Goal: Navigation & Orientation: Understand site structure

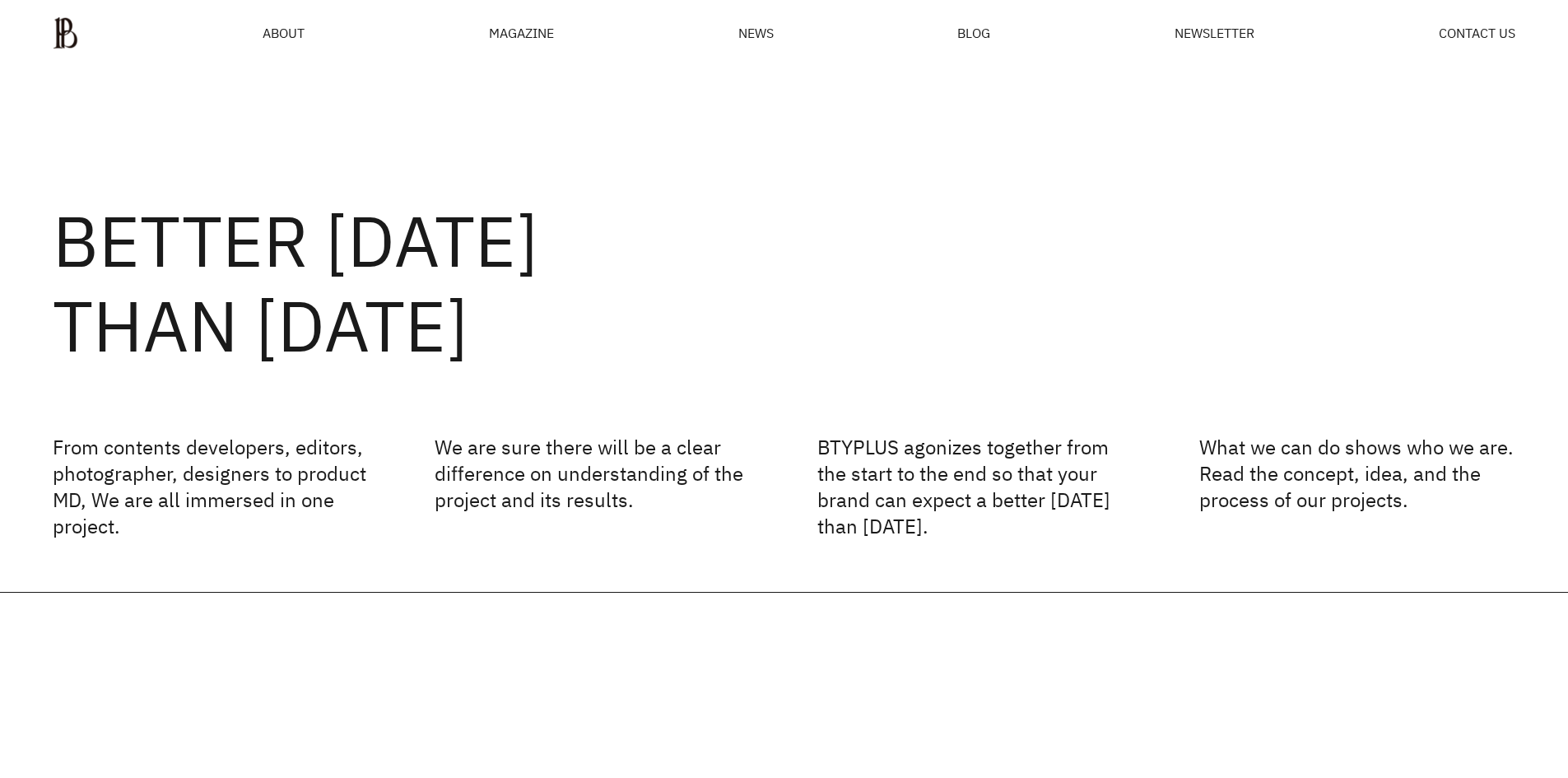
click at [330, 493] on p "From contents developers, editors, photographer, designers to product MD, We ar…" at bounding box center [211, 487] width 316 height 105
click at [521, 36] on div "MAGAZINE" at bounding box center [522, 33] width 65 height 14
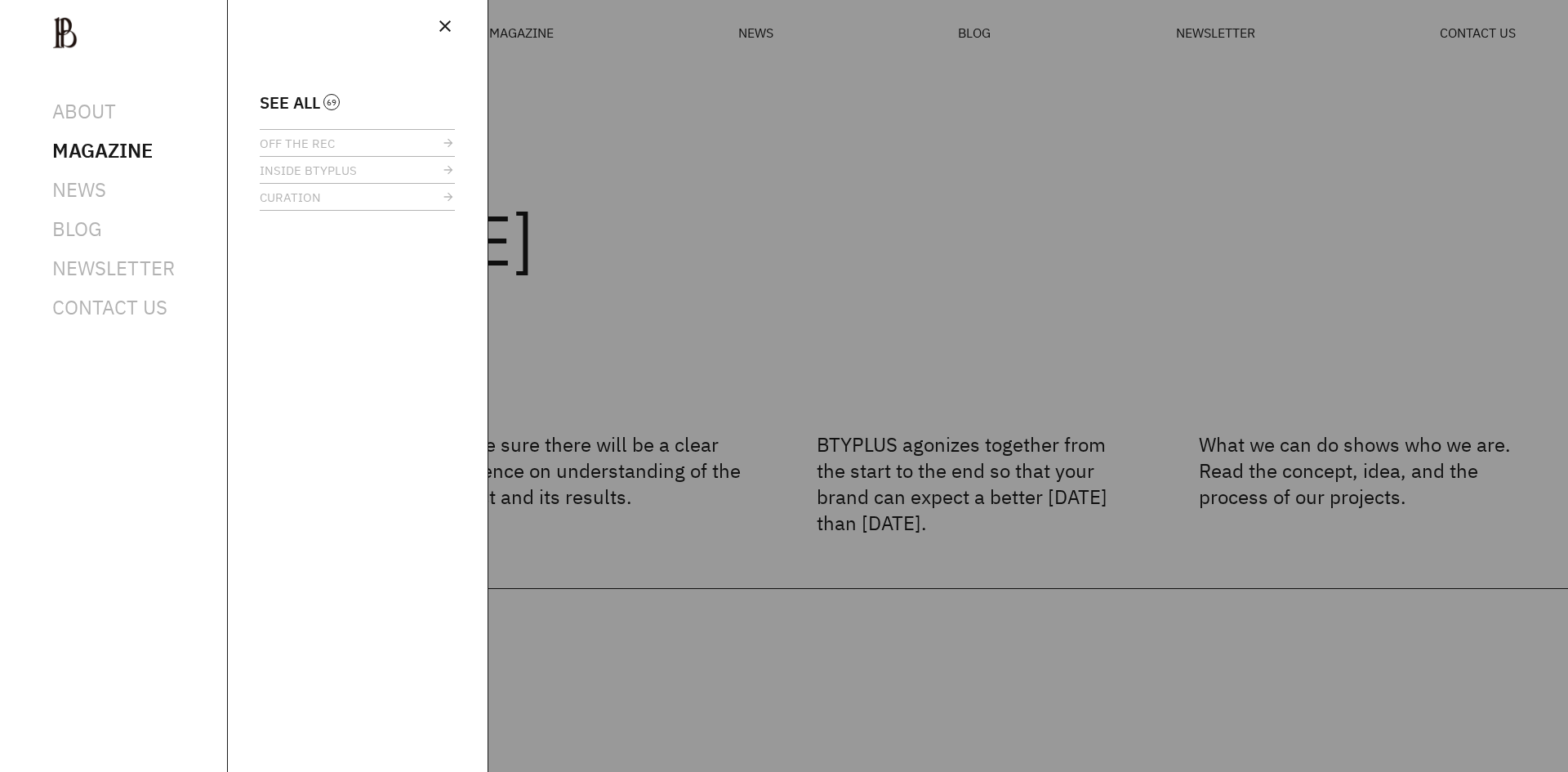
click at [601, 171] on div at bounding box center [784, 386] width 1568 height 772
click at [449, 27] on span "close" at bounding box center [445, 26] width 20 height 20
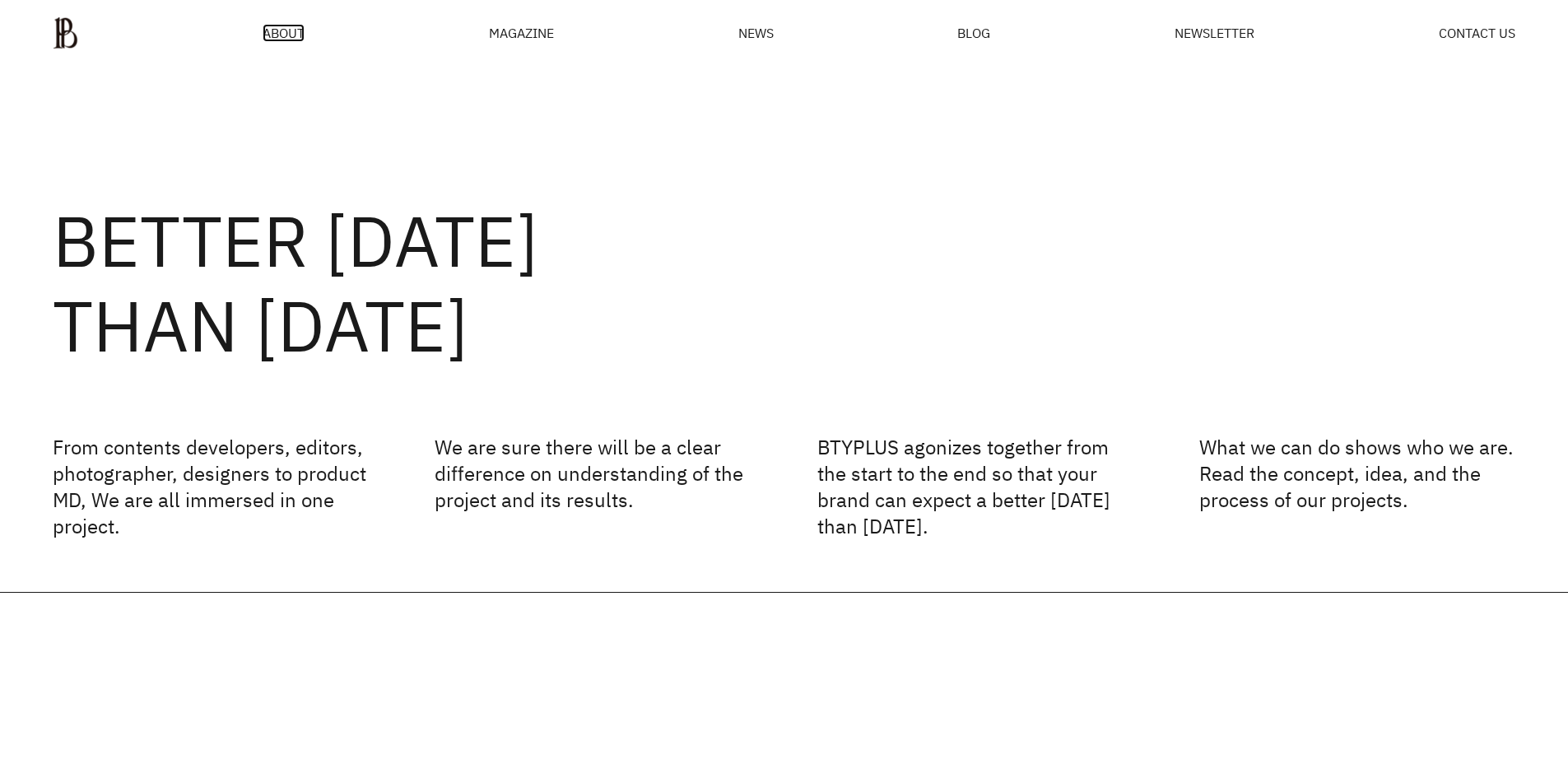
click at [287, 31] on span "ABOUT" at bounding box center [283, 33] width 42 height 14
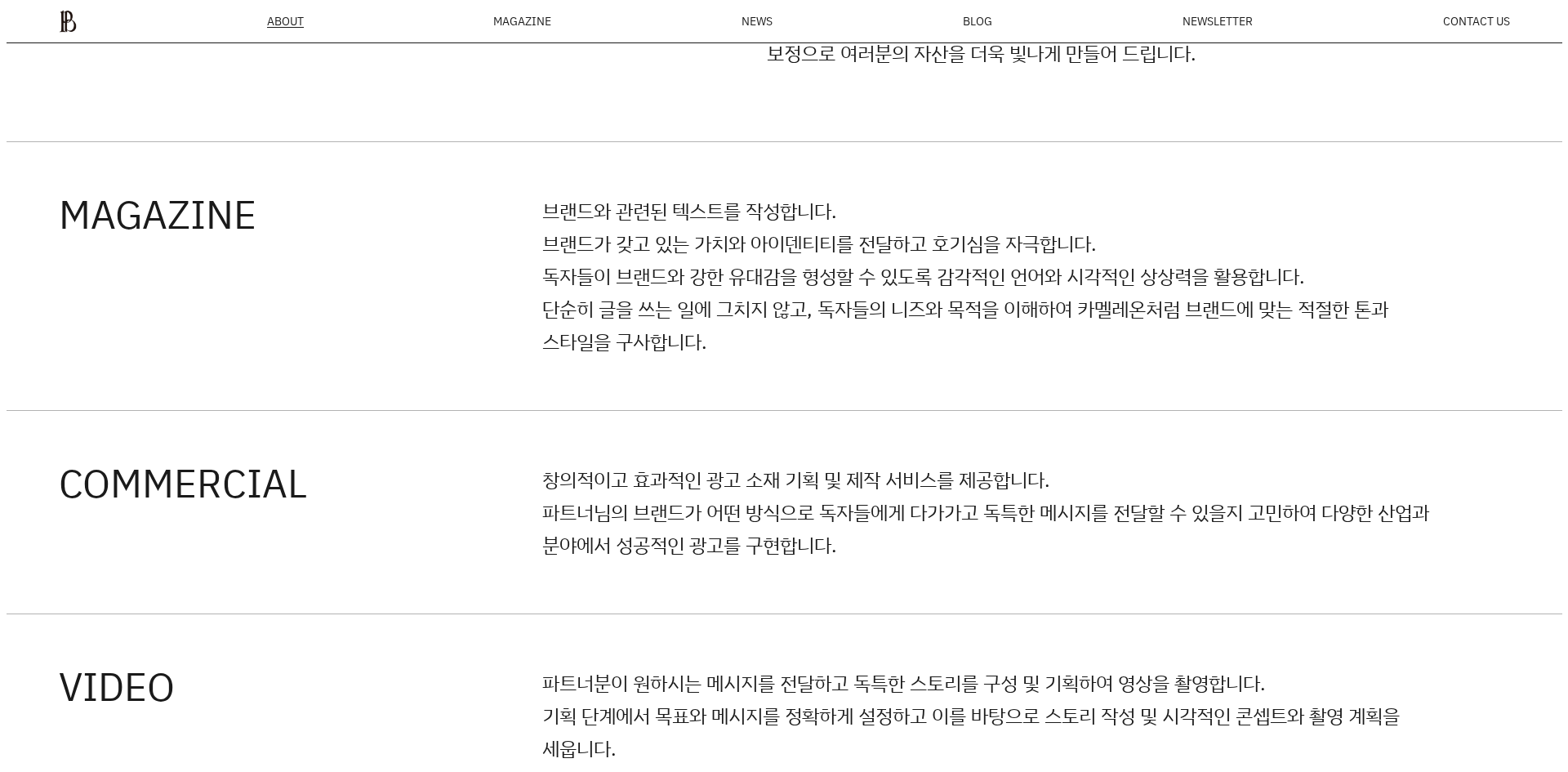
scroll to position [1887, 0]
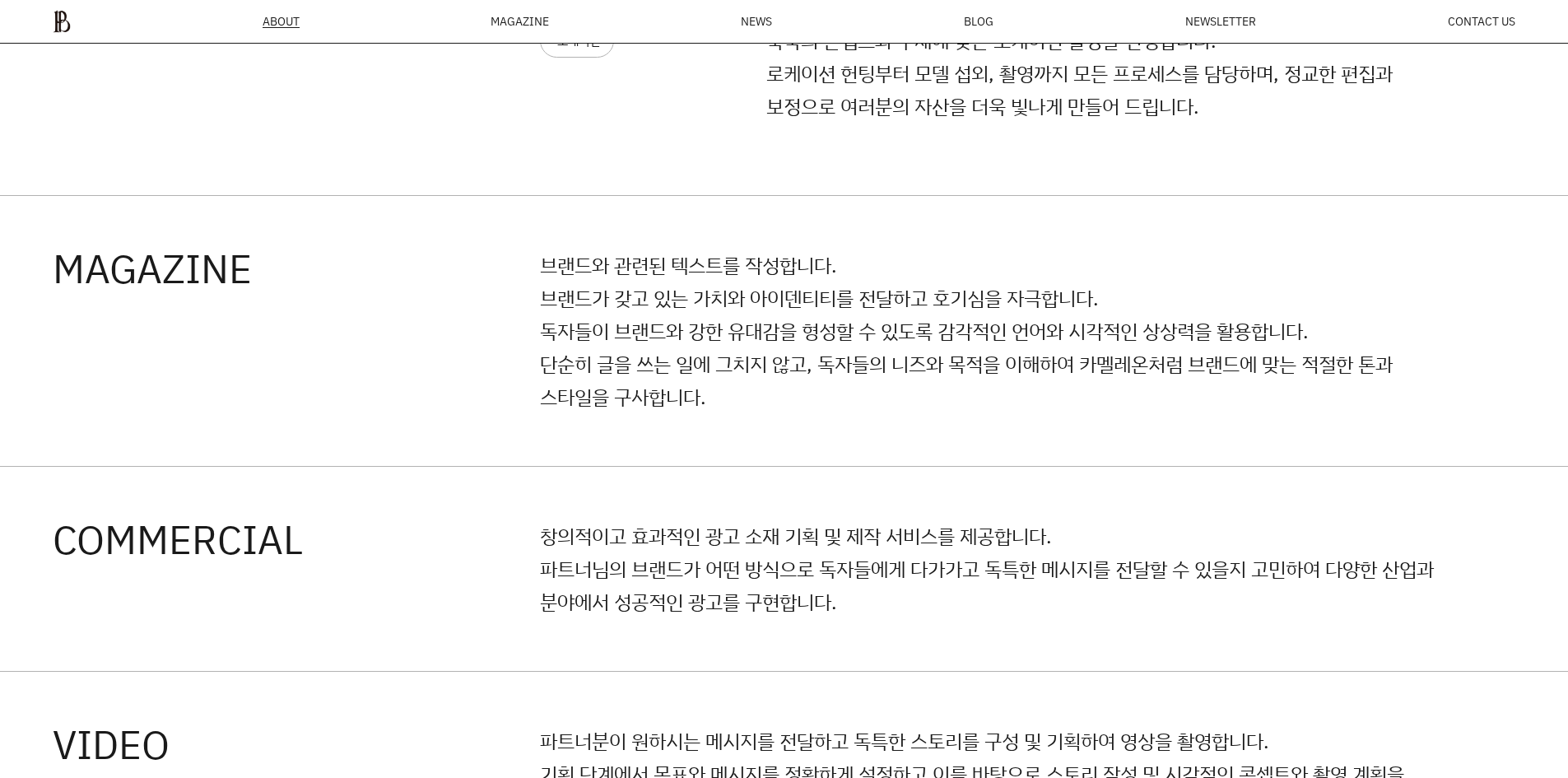
click at [524, 22] on div "MAGAZINE" at bounding box center [519, 21] width 58 height 12
